Goal: Task Accomplishment & Management: Use online tool/utility

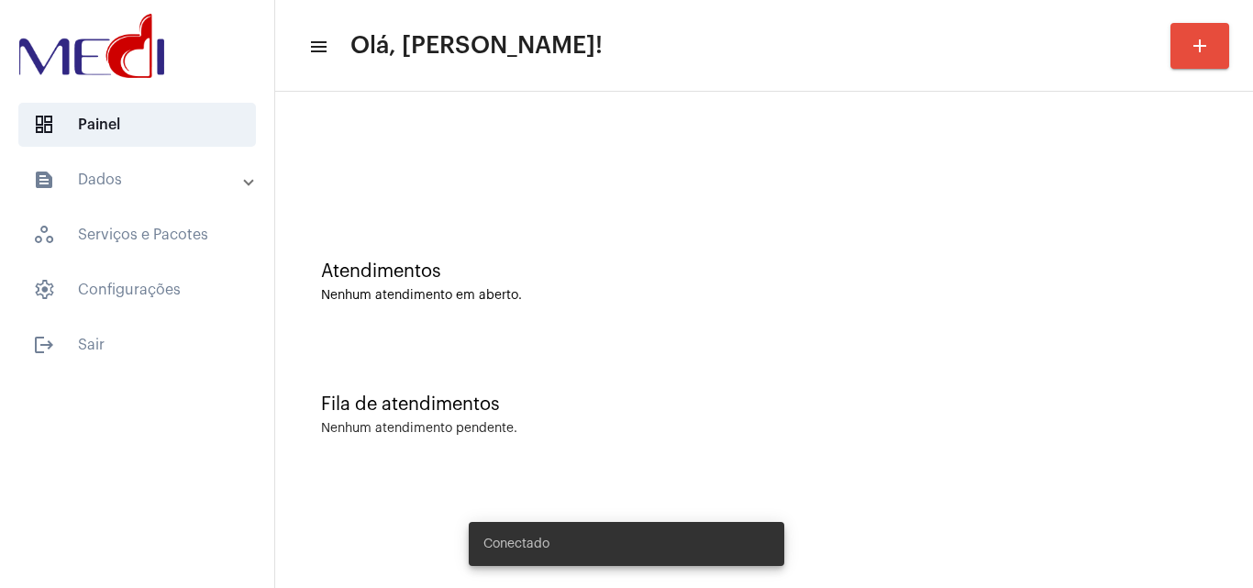
drag, startPoint x: 0, startPoint y: 0, endPoint x: 622, endPoint y: 295, distance: 688.5
click at [622, 295] on div "Nenhum atendimento em aberto." at bounding box center [764, 296] width 886 height 14
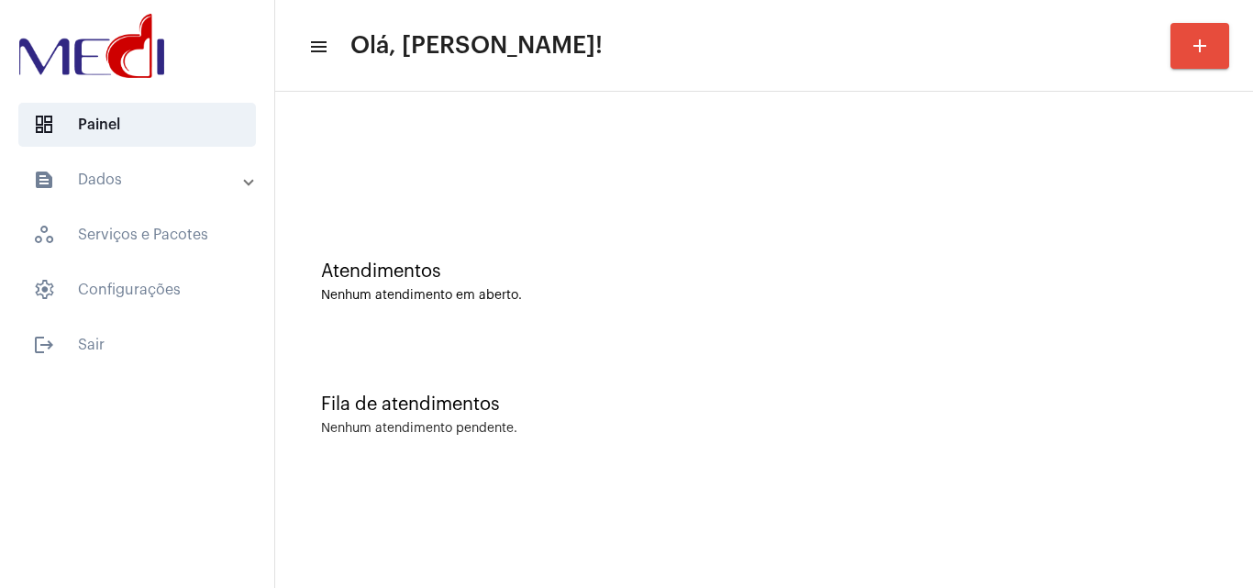
click at [501, 270] on div "Atendimentos" at bounding box center [764, 271] width 886 height 20
click at [762, 383] on div "Fila de atendimentos Nenhum atendimento pendente." at bounding box center [763, 405] width 959 height 133
click at [482, 305] on div "Atendimentos Nenhum atendimento em aberto." at bounding box center [763, 272] width 959 height 133
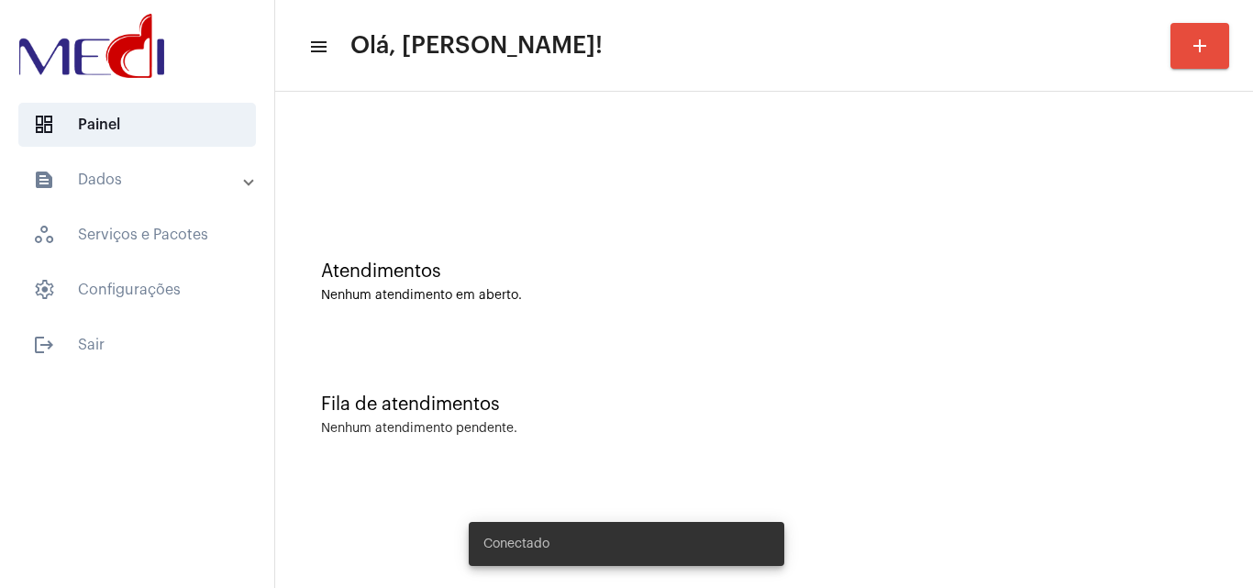
click at [1213, 58] on button "add" at bounding box center [1199, 46] width 59 height 46
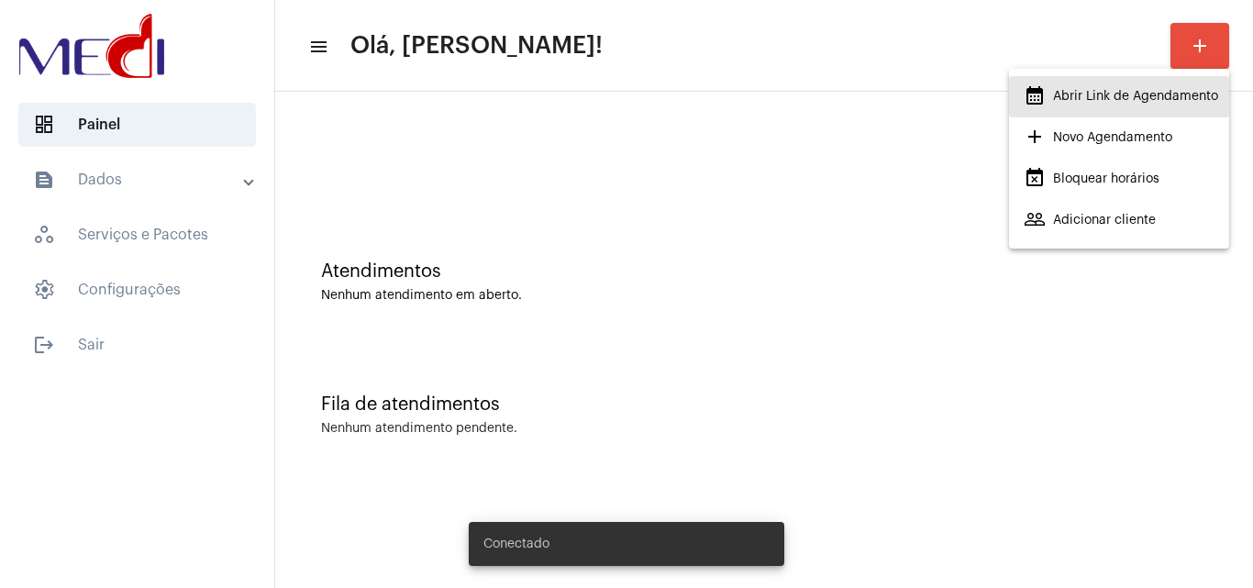
click at [1085, 98] on span "calendar_month_outlined Abrir Link de Agendamento" at bounding box center [1121, 96] width 194 height 33
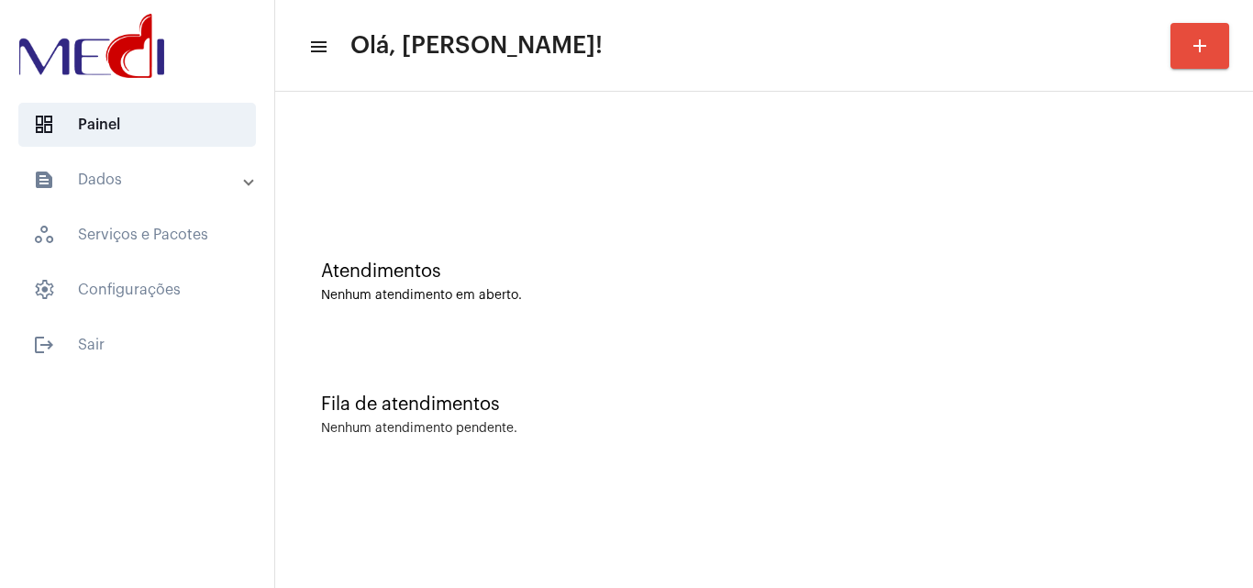
click at [676, 305] on div "Atendimentos Nenhum atendimento em aberto." at bounding box center [763, 272] width 959 height 133
click at [914, 420] on div "Fila de atendimentos Nenhum atendimento pendente." at bounding box center [763, 405] width 959 height 133
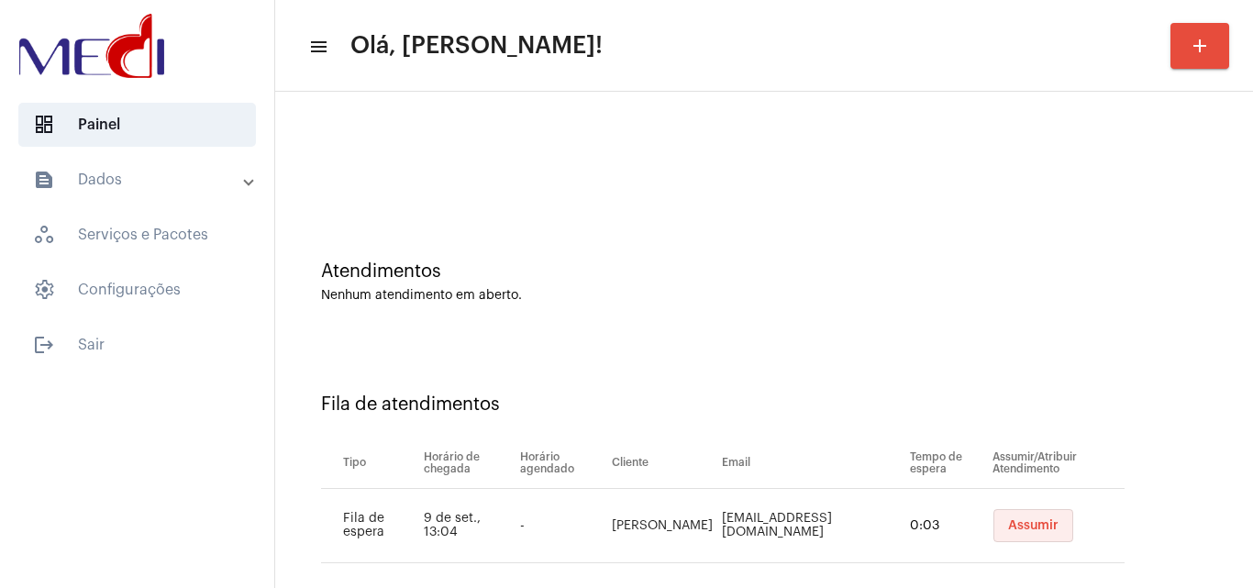
click at [1008, 522] on span "Assumir" at bounding box center [1033, 525] width 50 height 13
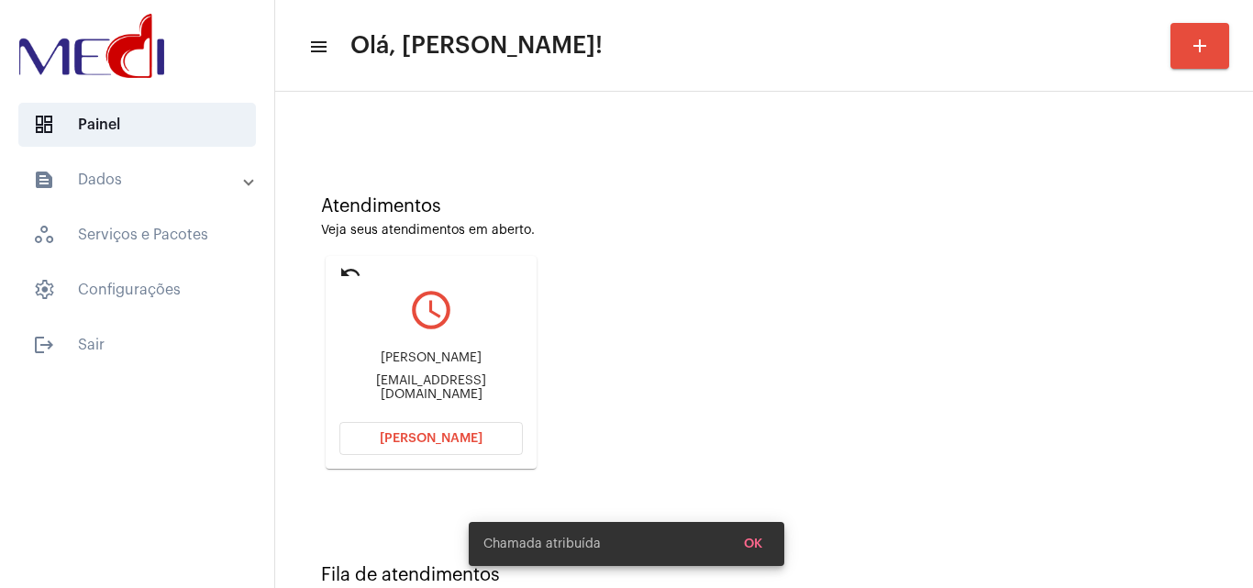
scroll to position [129, 0]
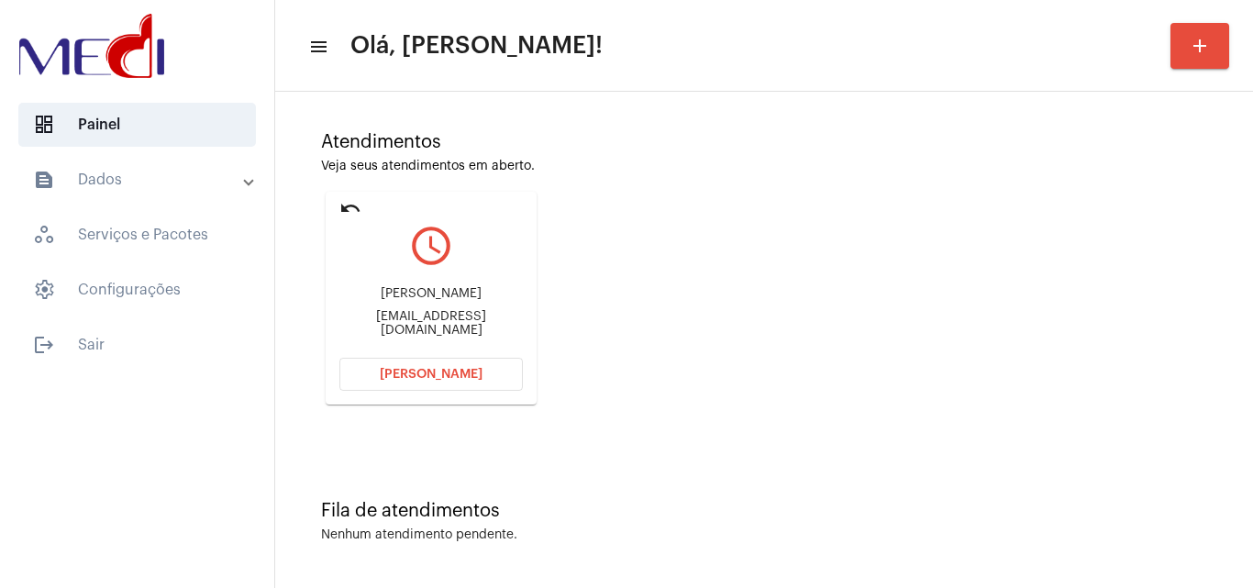
drag, startPoint x: 365, startPoint y: 295, endPoint x: 516, endPoint y: 288, distance: 151.5
click at [516, 288] on div "Keila Damasceno Keilaaraujo.d@gmail.com" at bounding box center [430, 312] width 183 height 83
copy div "Keila Damasceno"
click at [448, 368] on span "Abrir Chamada" at bounding box center [431, 374] width 103 height 13
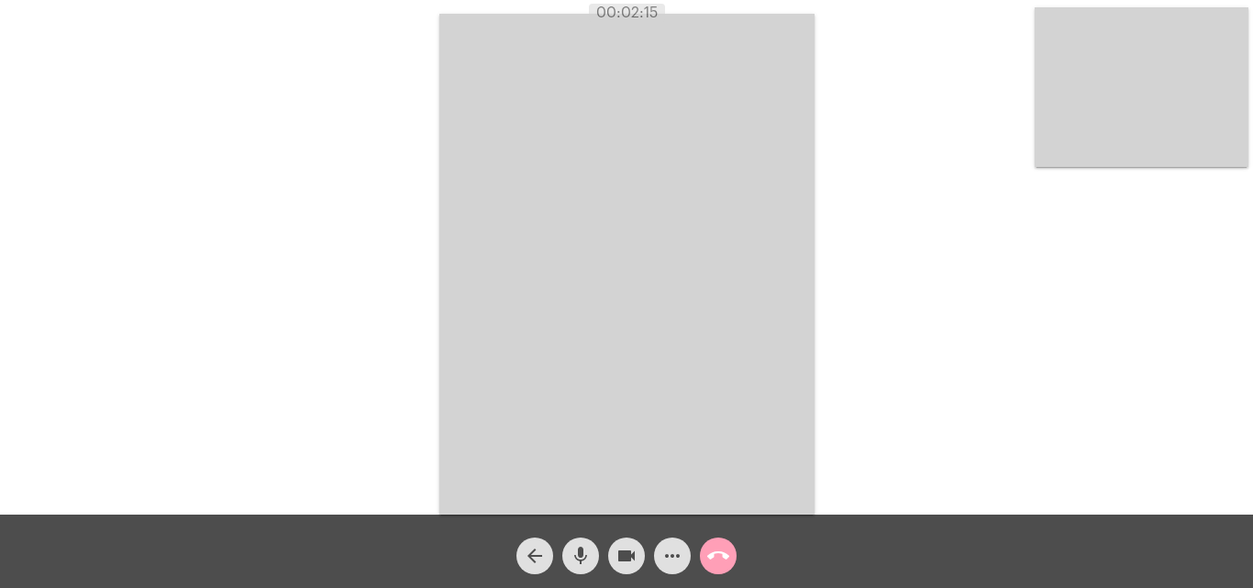
click at [729, 557] on button "call_end" at bounding box center [718, 555] width 37 height 37
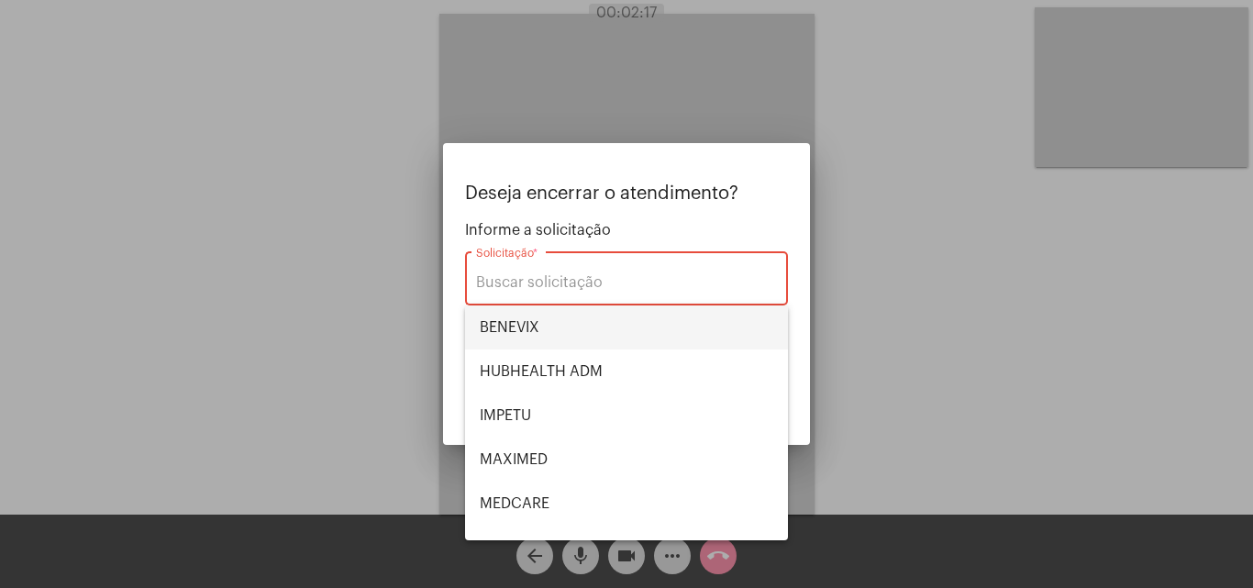
click at [568, 319] on span "BENEVIX" at bounding box center [627, 327] width 294 height 44
type input "BENEVIX"
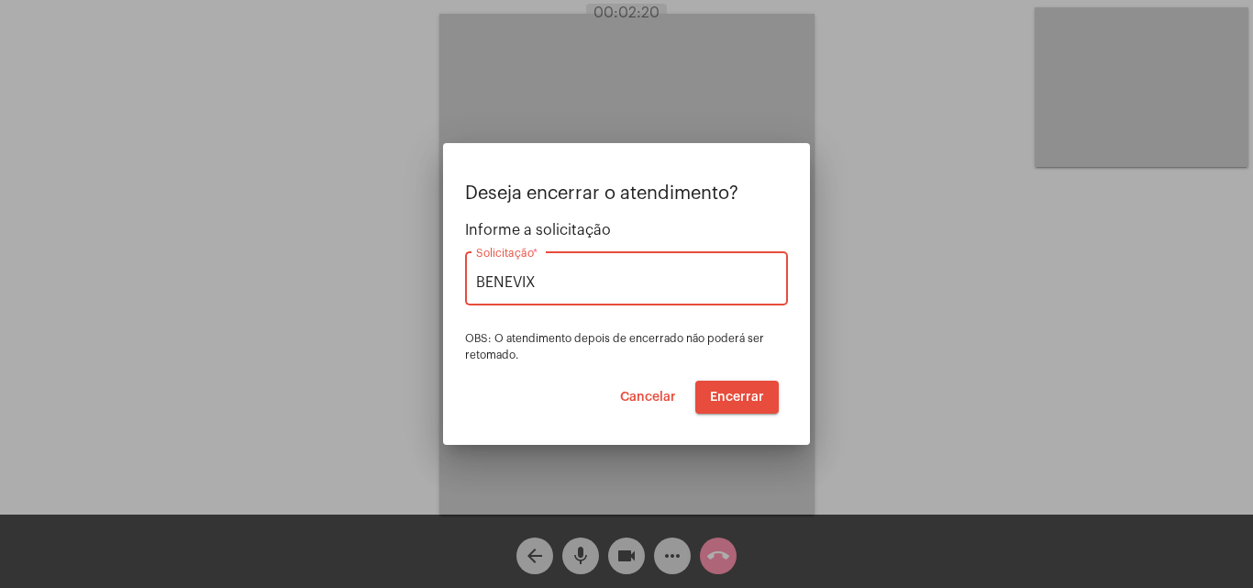
click at [738, 391] on span "Encerrar" at bounding box center [737, 397] width 54 height 13
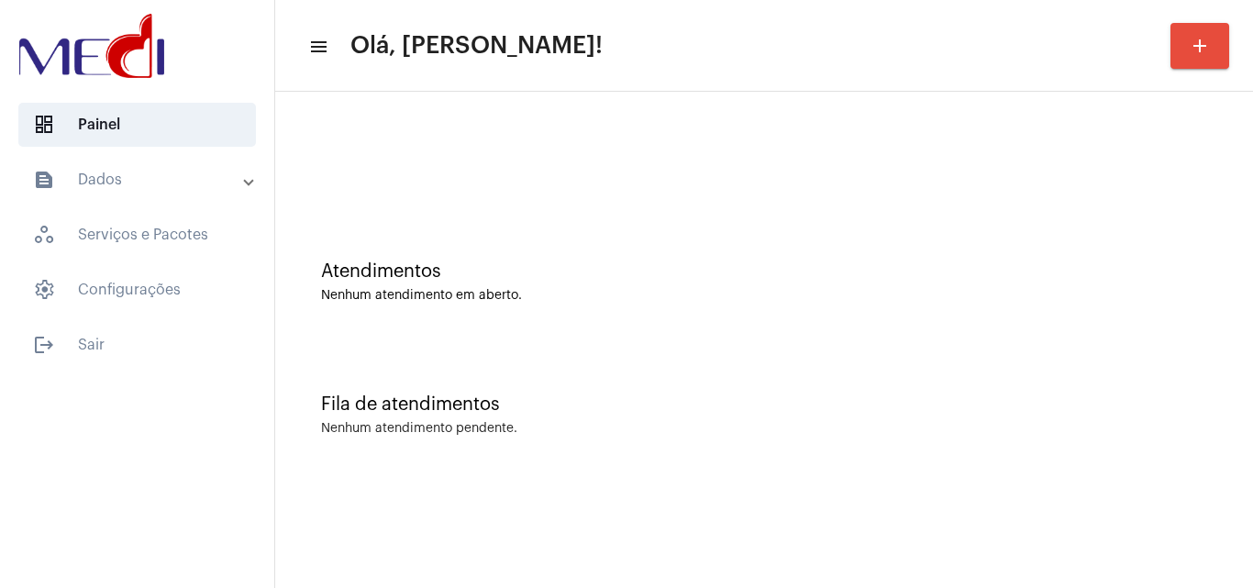
click at [848, 315] on div "Atendimentos Nenhum atendimento em aberto." at bounding box center [763, 272] width 959 height 133
click at [510, 370] on div "Fila de atendimentos Nenhum atendimento pendente." at bounding box center [763, 405] width 959 height 133
click at [610, 502] on mat-sidenav-content "menu Olá, [PERSON_NAME]! add Atendimentos Nenhum atendimento em aberto. Fila de…" at bounding box center [764, 294] width 978 height 588
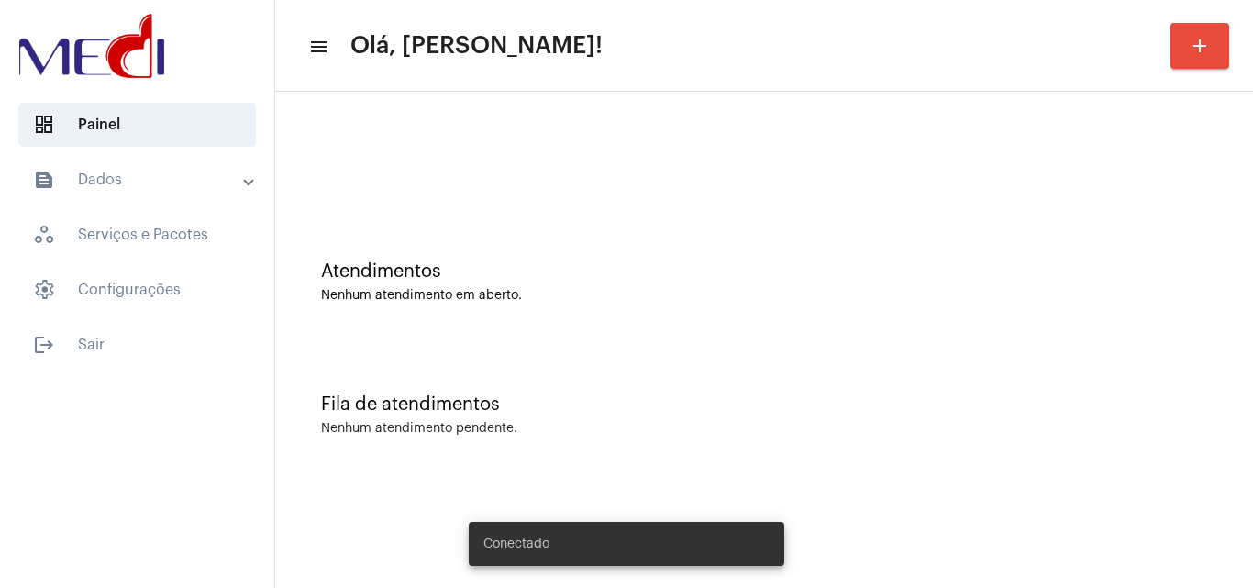
click at [449, 127] on div at bounding box center [763, 153] width 959 height 105
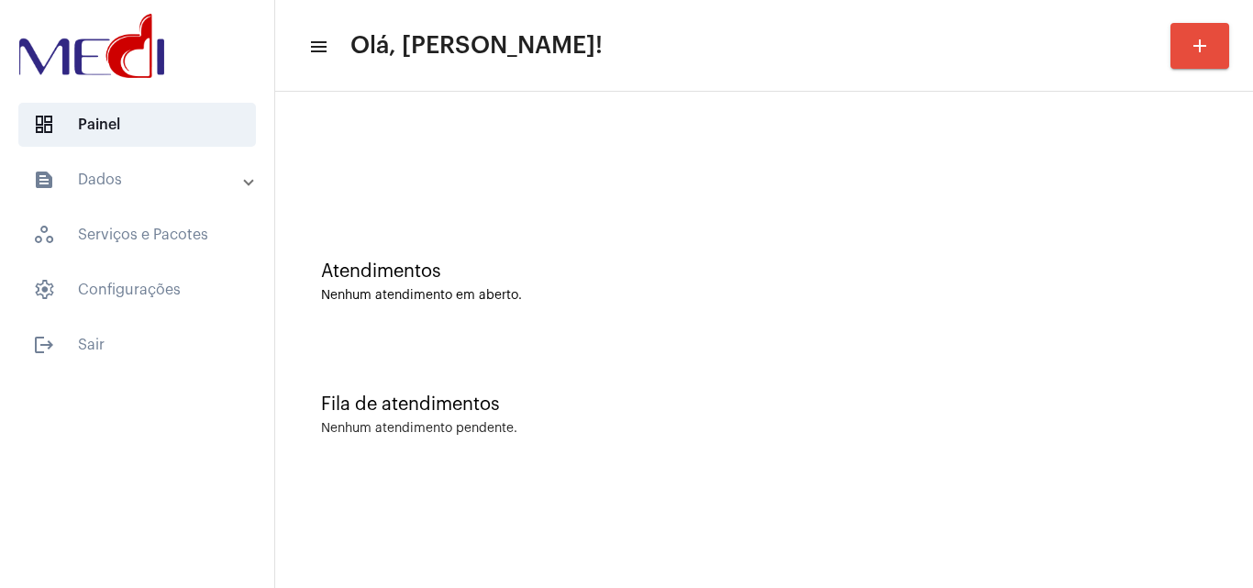
click at [534, 446] on div "Fila de atendimentos Nenhum atendimento pendente." at bounding box center [763, 405] width 959 height 133
click at [693, 200] on div at bounding box center [763, 153] width 959 height 105
click at [658, 358] on div "Fila de atendimentos Nenhum atendimento pendente." at bounding box center [763, 405] width 959 height 133
click at [552, 308] on div "Atendimentos Nenhum atendimento em aberto." at bounding box center [763, 272] width 959 height 133
click at [1181, 51] on button "add" at bounding box center [1199, 46] width 59 height 46
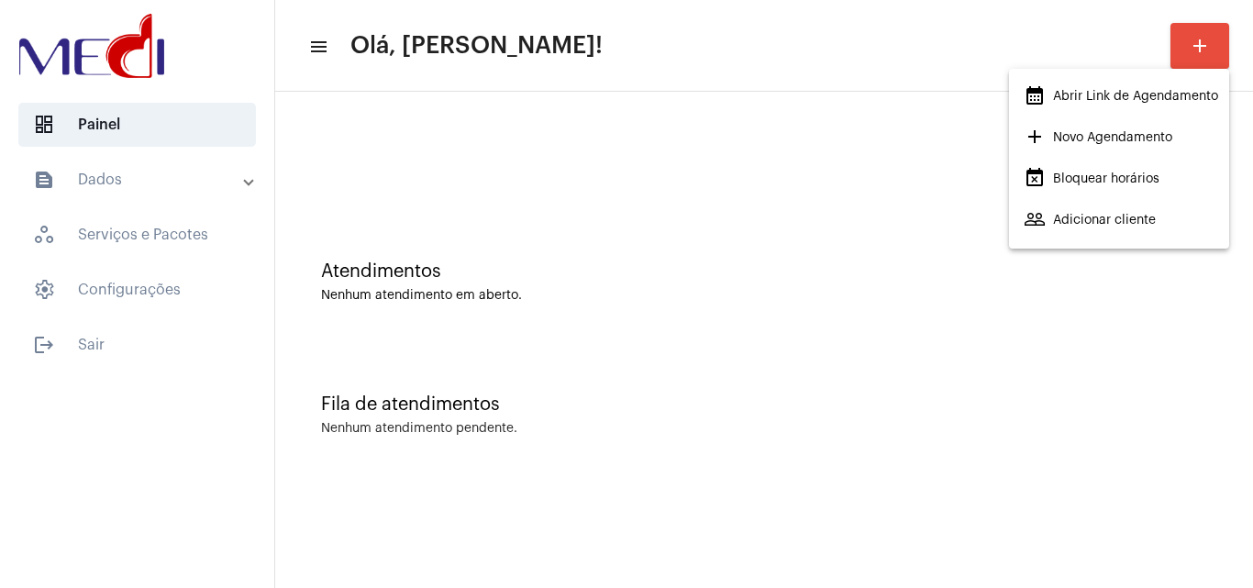
click at [1120, 98] on span "calendar_month_outlined Abrir Link de Agendamento" at bounding box center [1121, 96] width 194 height 33
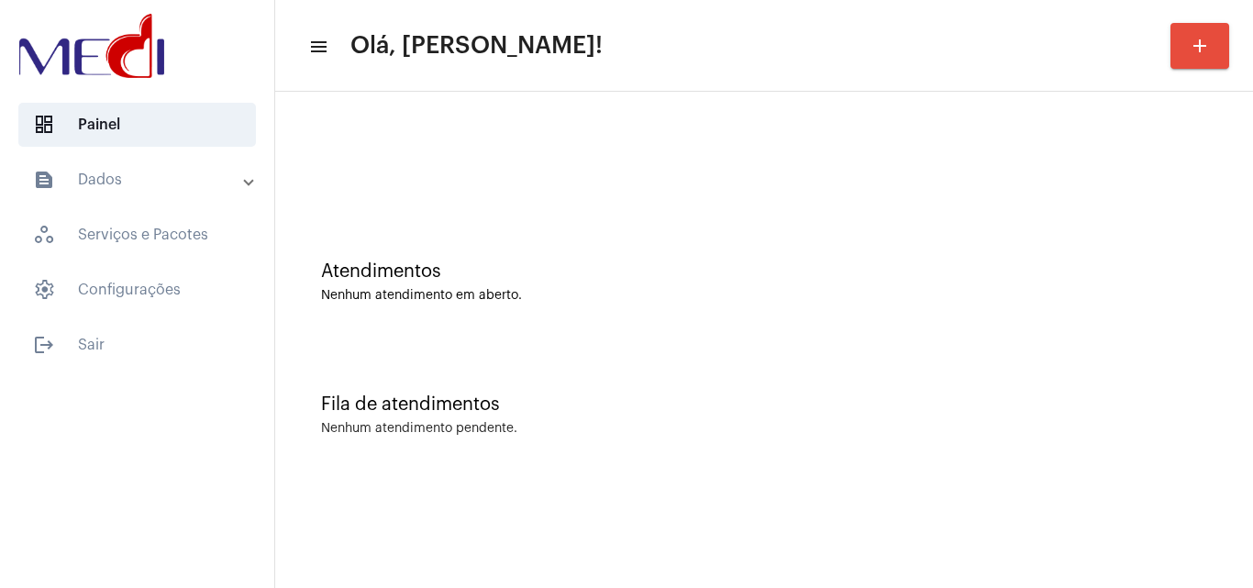
click at [427, 261] on div "Atendimentos" at bounding box center [764, 271] width 886 height 20
click at [585, 339] on div "Fila de atendimentos Nenhum atendimento pendente." at bounding box center [763, 405] width 959 height 133
click at [637, 337] on div "Atendimentos Nenhum atendimento em aberto." at bounding box center [763, 272] width 959 height 133
click at [914, 387] on div "Fila de atendimentos Nenhum atendimento pendente." at bounding box center [763, 405] width 959 height 133
click at [874, 296] on div "Nenhum atendimento em aberto." at bounding box center [764, 296] width 886 height 14
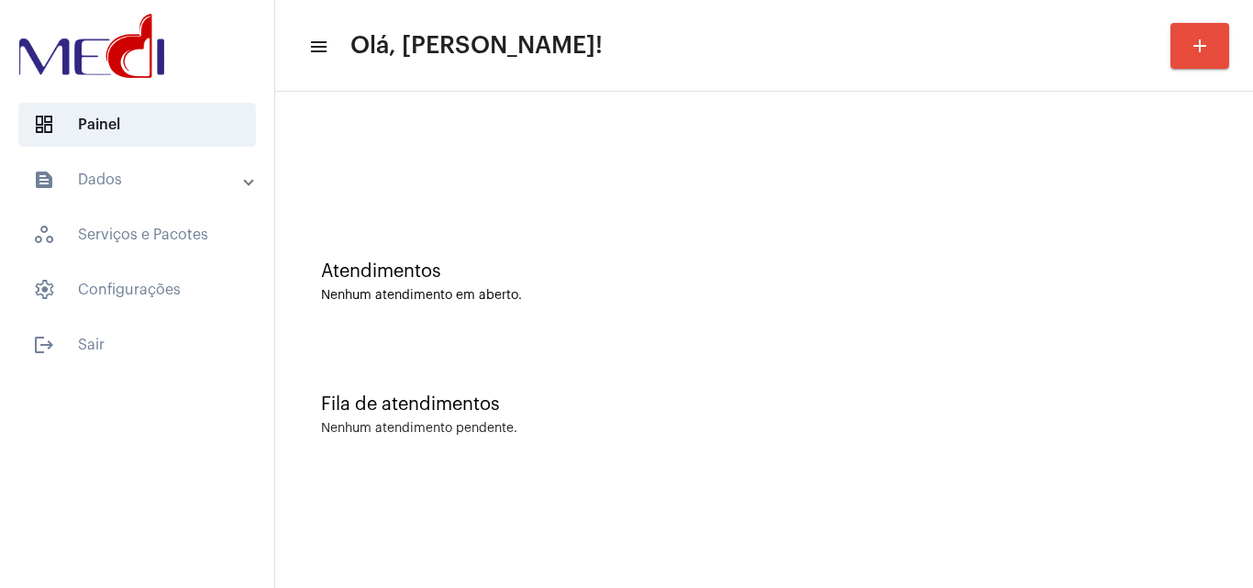
drag, startPoint x: 497, startPoint y: 250, endPoint x: 421, endPoint y: 175, distance: 107.0
click at [493, 243] on div "Atendimentos Nenhum atendimento em aberto." at bounding box center [763, 272] width 959 height 133
click at [717, 433] on div "Nenhum atendimento pendente." at bounding box center [764, 429] width 886 height 14
